Goal: Check status: Check status

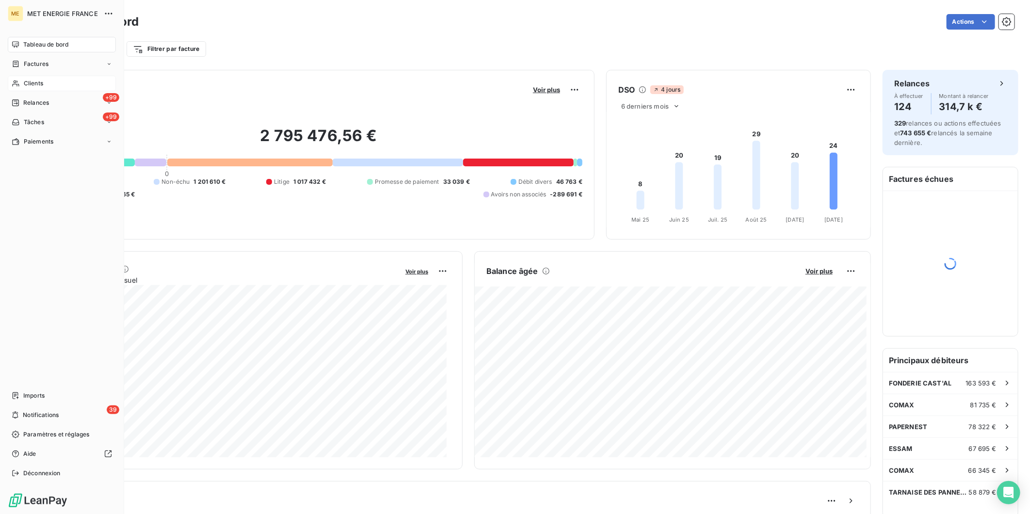
click at [31, 85] on span "Clients" at bounding box center [33, 83] width 19 height 9
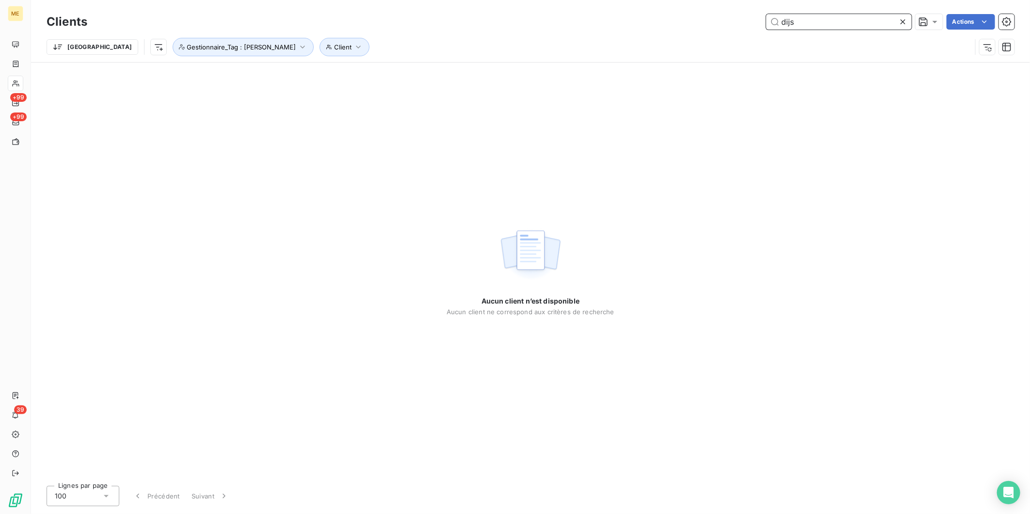
paste input "METFRA000009965_02476700427468"
type input "METFRA000009965_02476700427468"
click at [301, 47] on icon "button" at bounding box center [303, 47] width 4 height 3
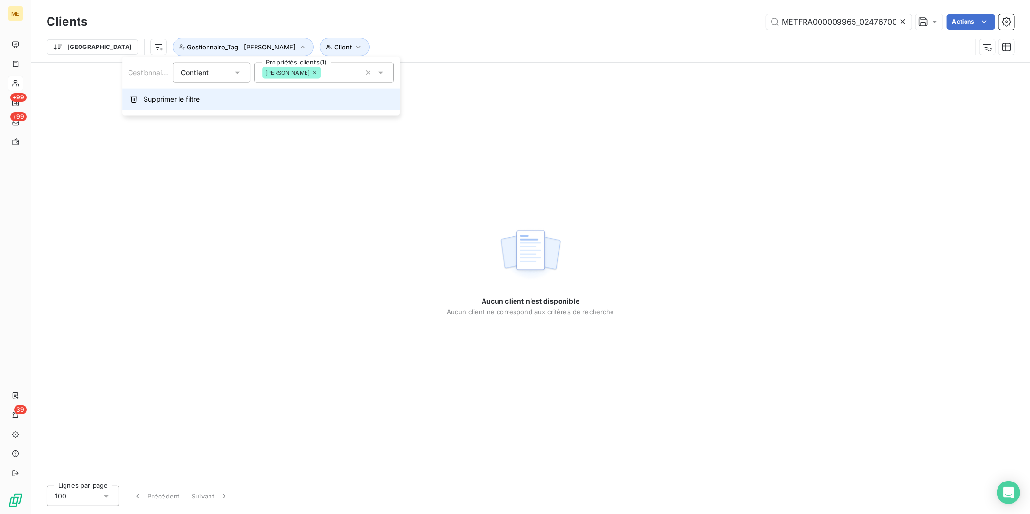
click at [169, 99] on span "Supprimer le filtre" at bounding box center [172, 100] width 56 height 10
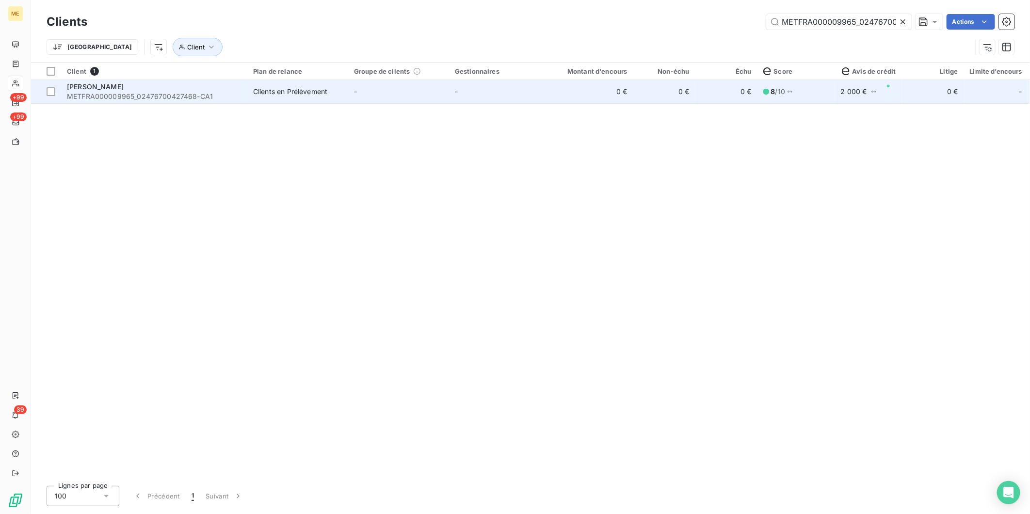
click at [201, 93] on span "METFRA000009965_02476700427468-CA1" at bounding box center [154, 97] width 175 height 10
